Goal: Transaction & Acquisition: Purchase product/service

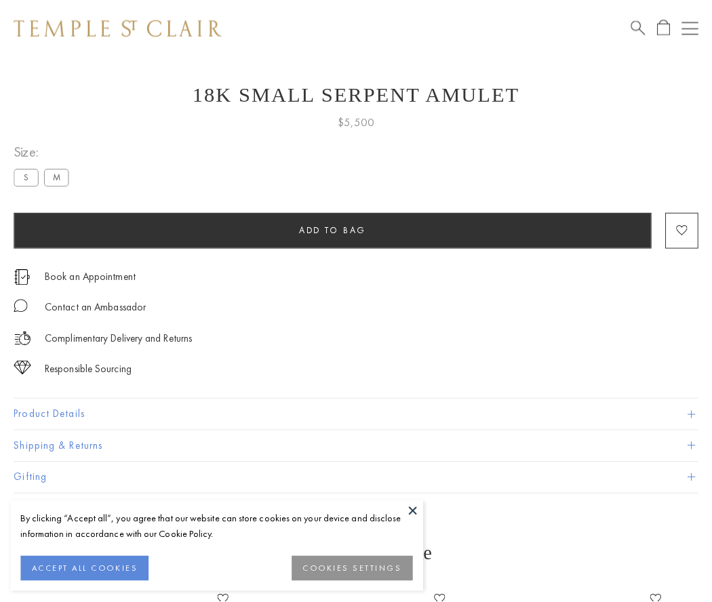
scroll to position [29, 0]
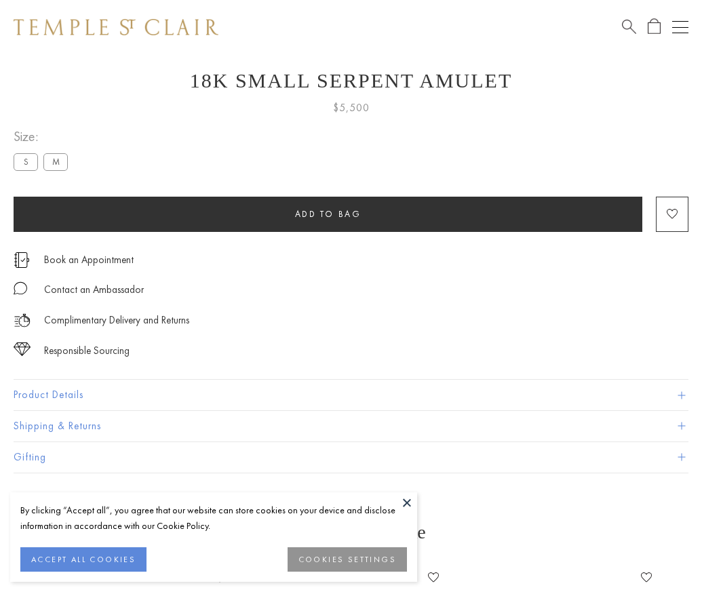
click at [328, 214] on span "Add to bag" at bounding box center [328, 214] width 66 height 12
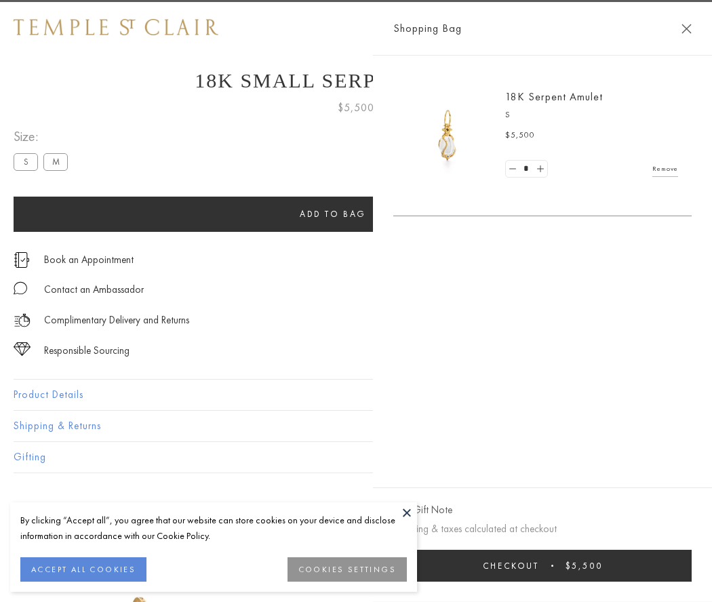
click at [692, 566] on button "Checkout $5,500" at bounding box center [542, 566] width 298 height 32
